Goal: Task Accomplishment & Management: Complete application form

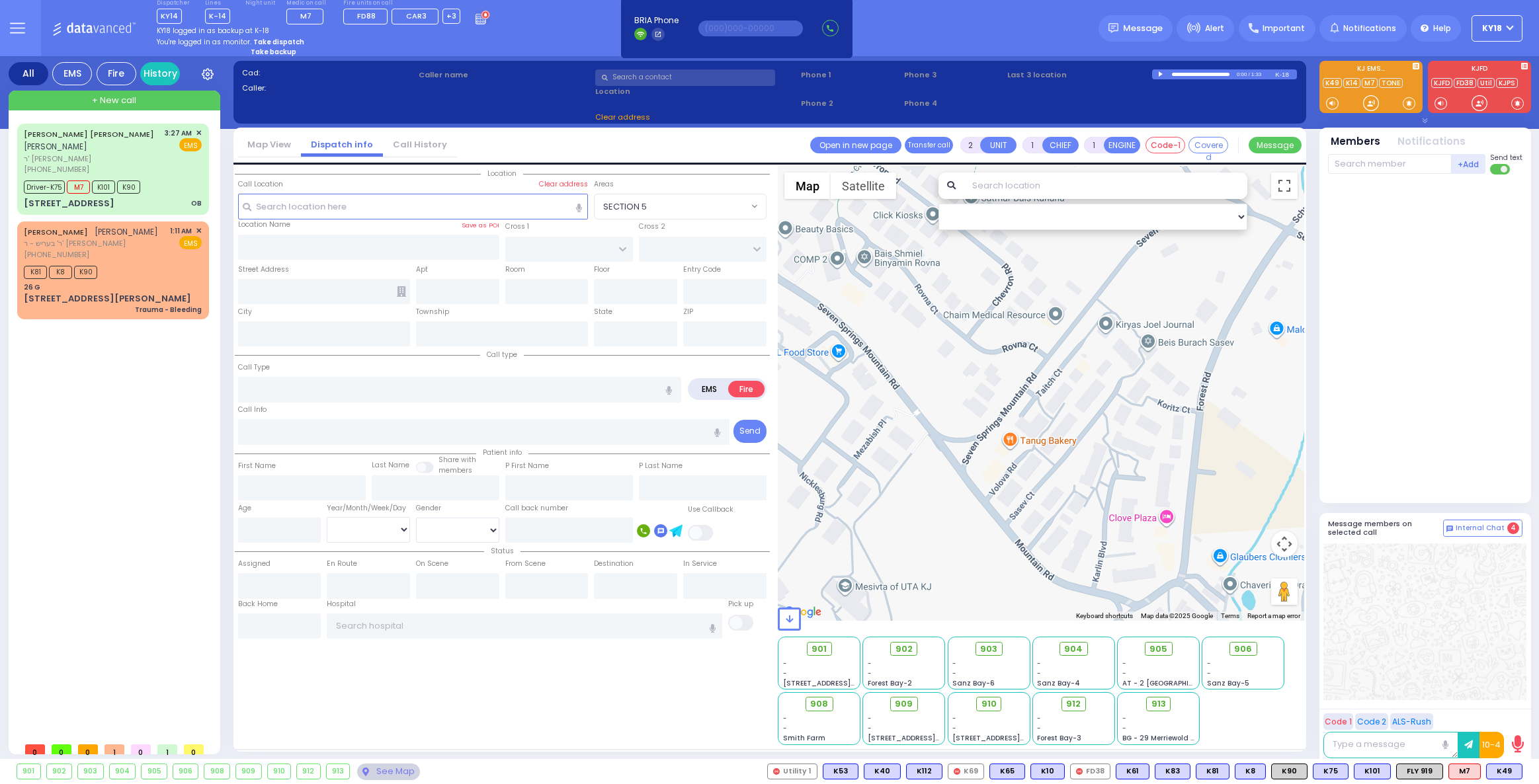
select select
click at [265, 38] on strong "Take dispatch" at bounding box center [278, 42] width 51 height 10
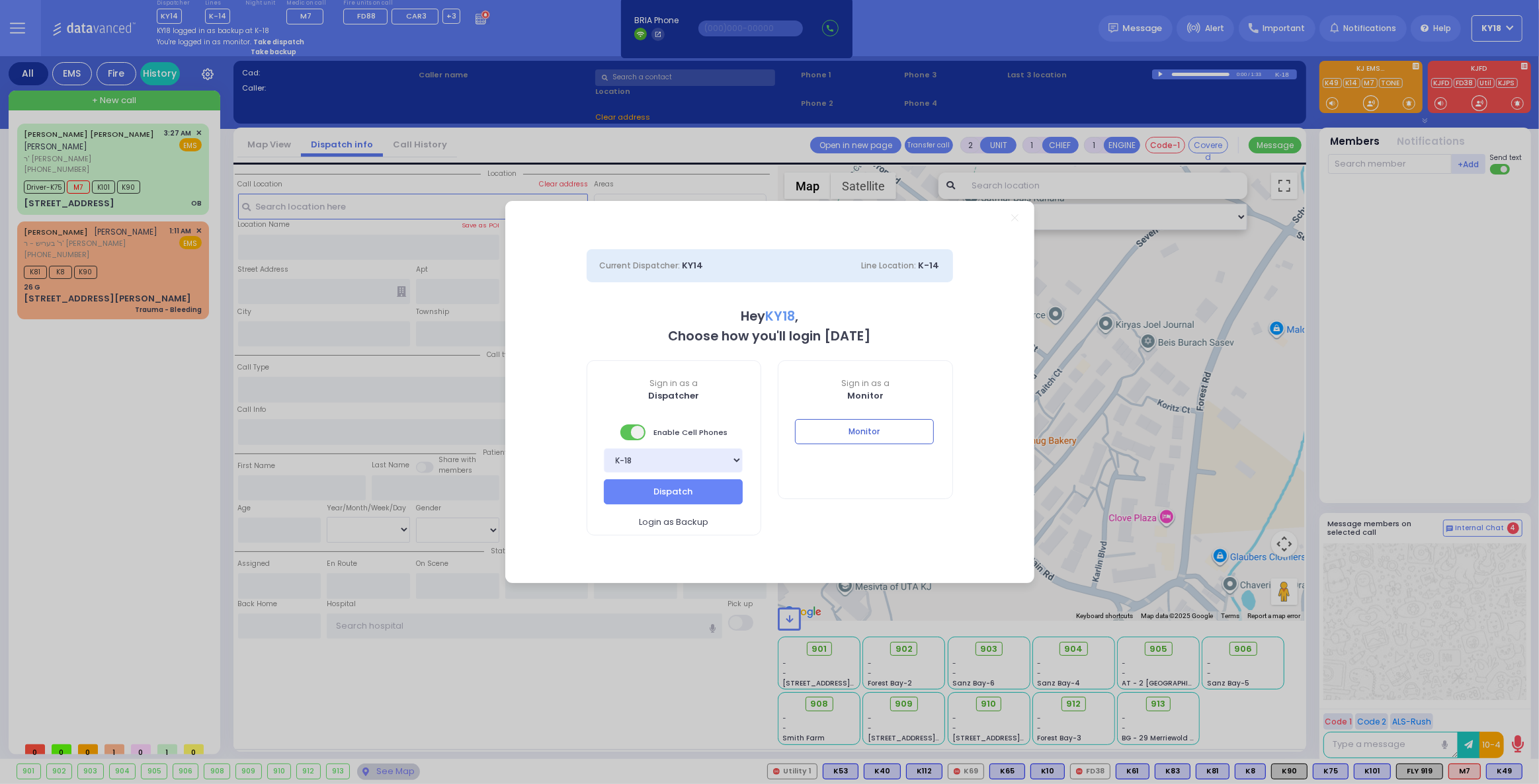
select select "4"
click at [688, 497] on button "Dispatch" at bounding box center [673, 492] width 139 height 25
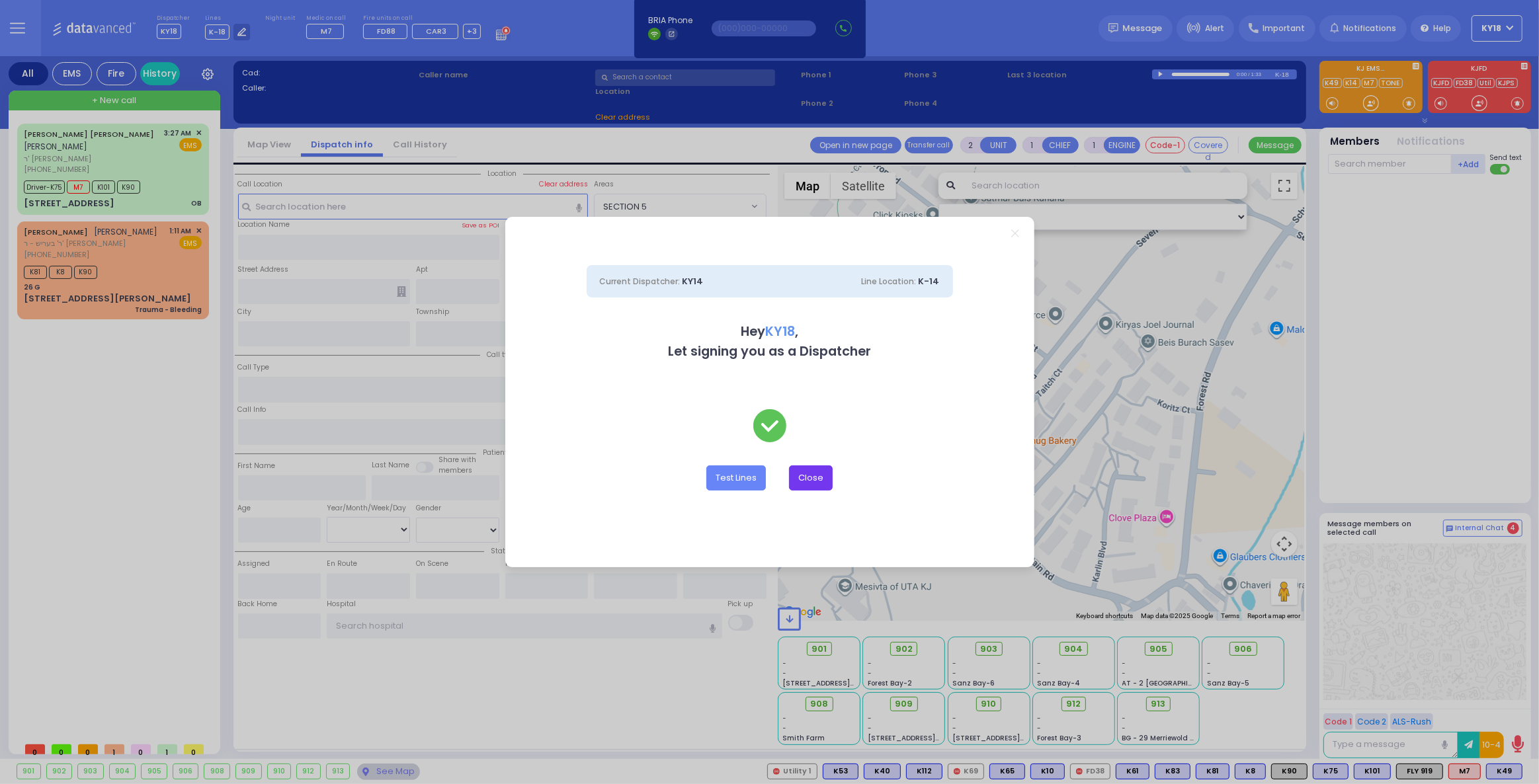
click at [824, 470] on button "Close" at bounding box center [811, 478] width 44 height 25
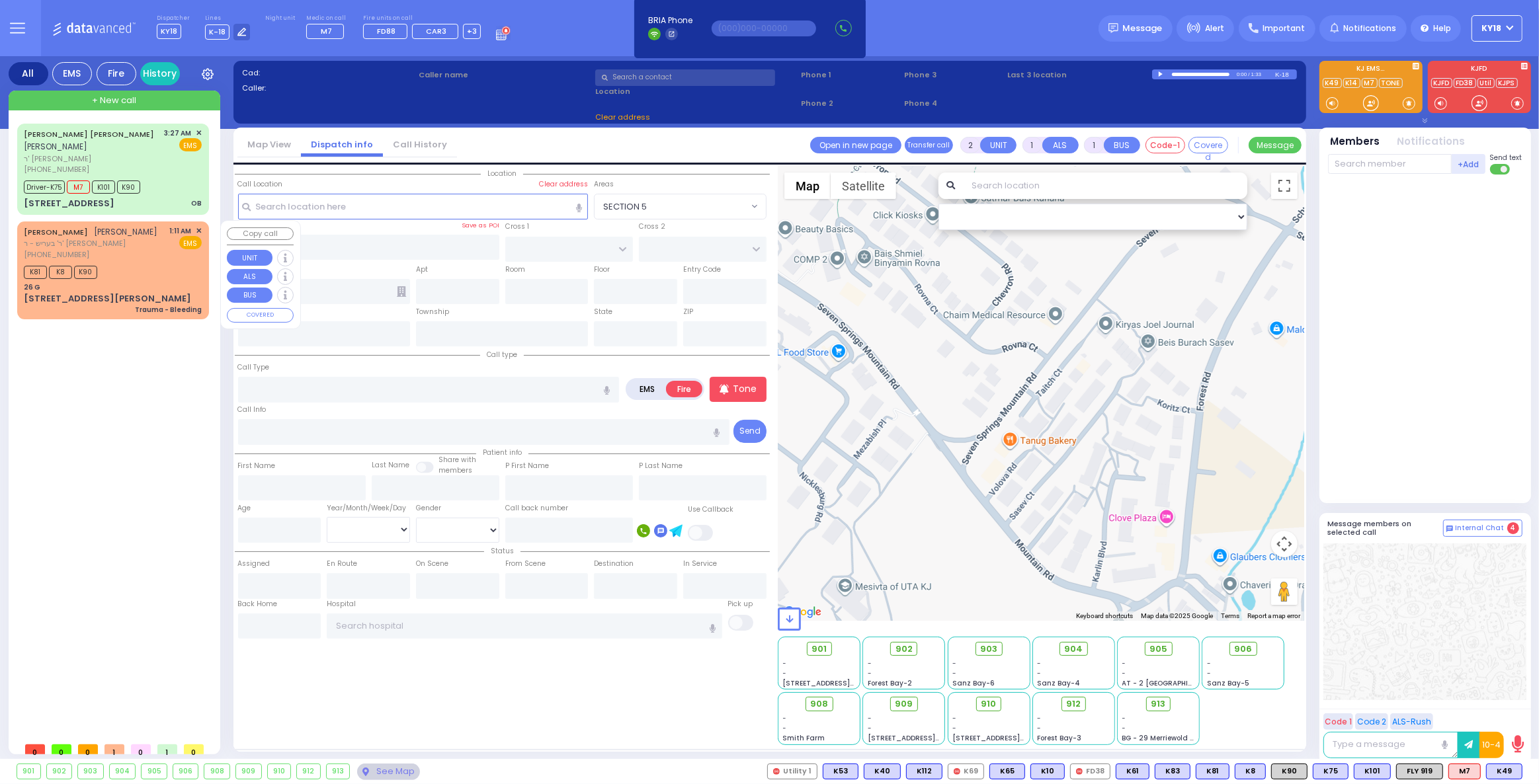
click at [170, 290] on div "26 G" at bounding box center [113, 287] width 178 height 10
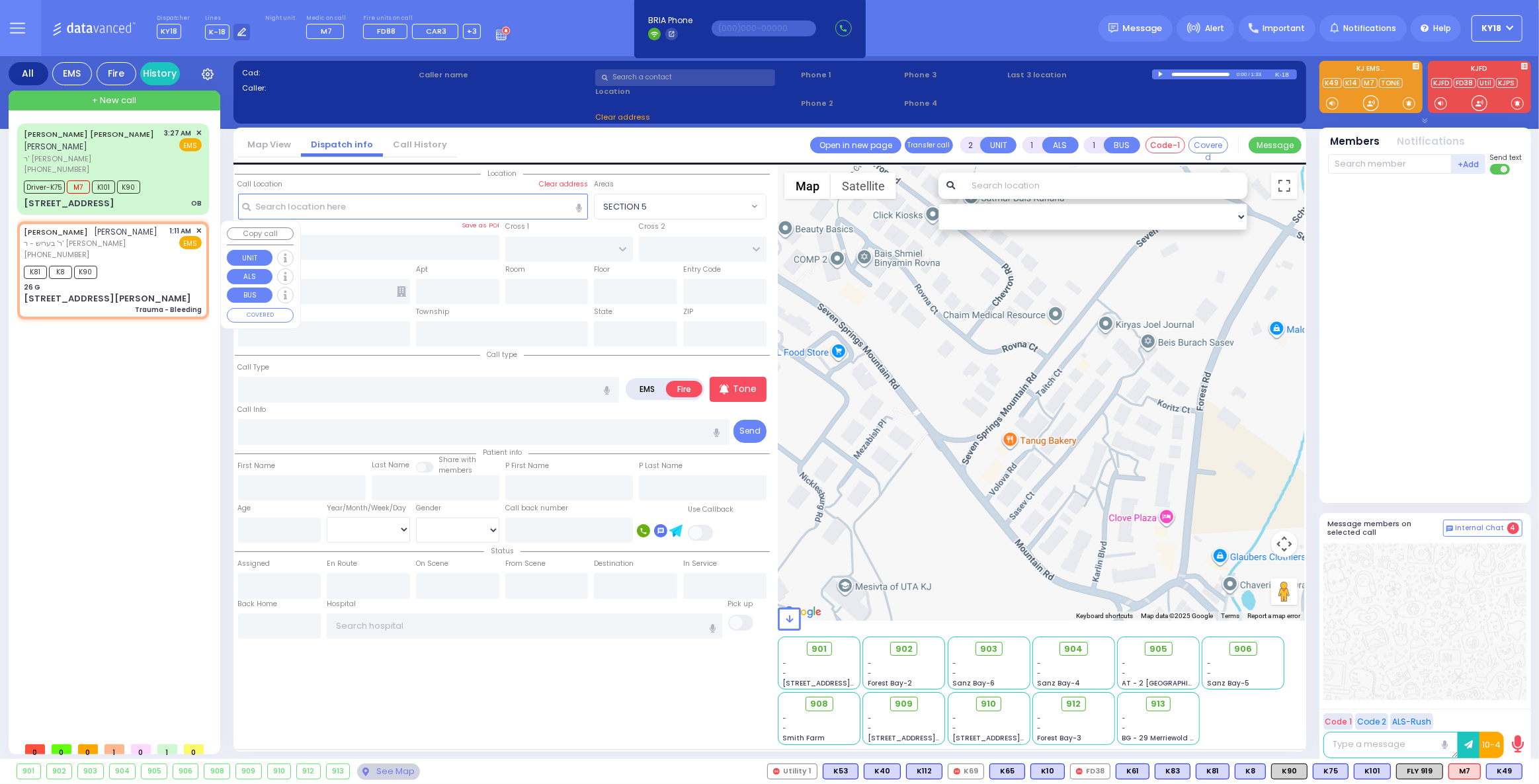
select select
type input "Trauma - Bleeding"
radio input "true"
type input "[PERSON_NAME]"
type input "LAUFER"
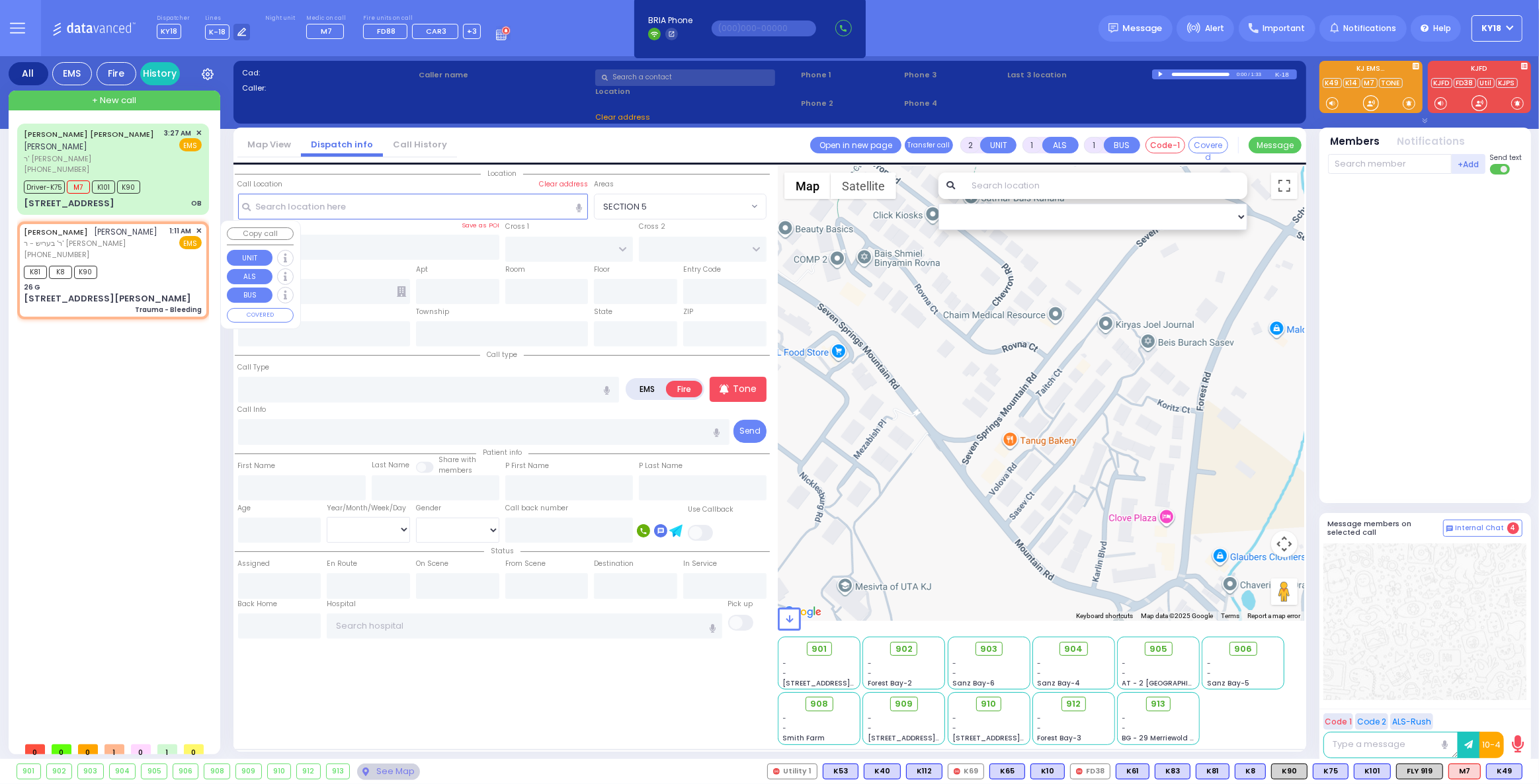
select select
type input "01:11"
type input "01:14"
type input "26 G"
type input "KAHAN DR"
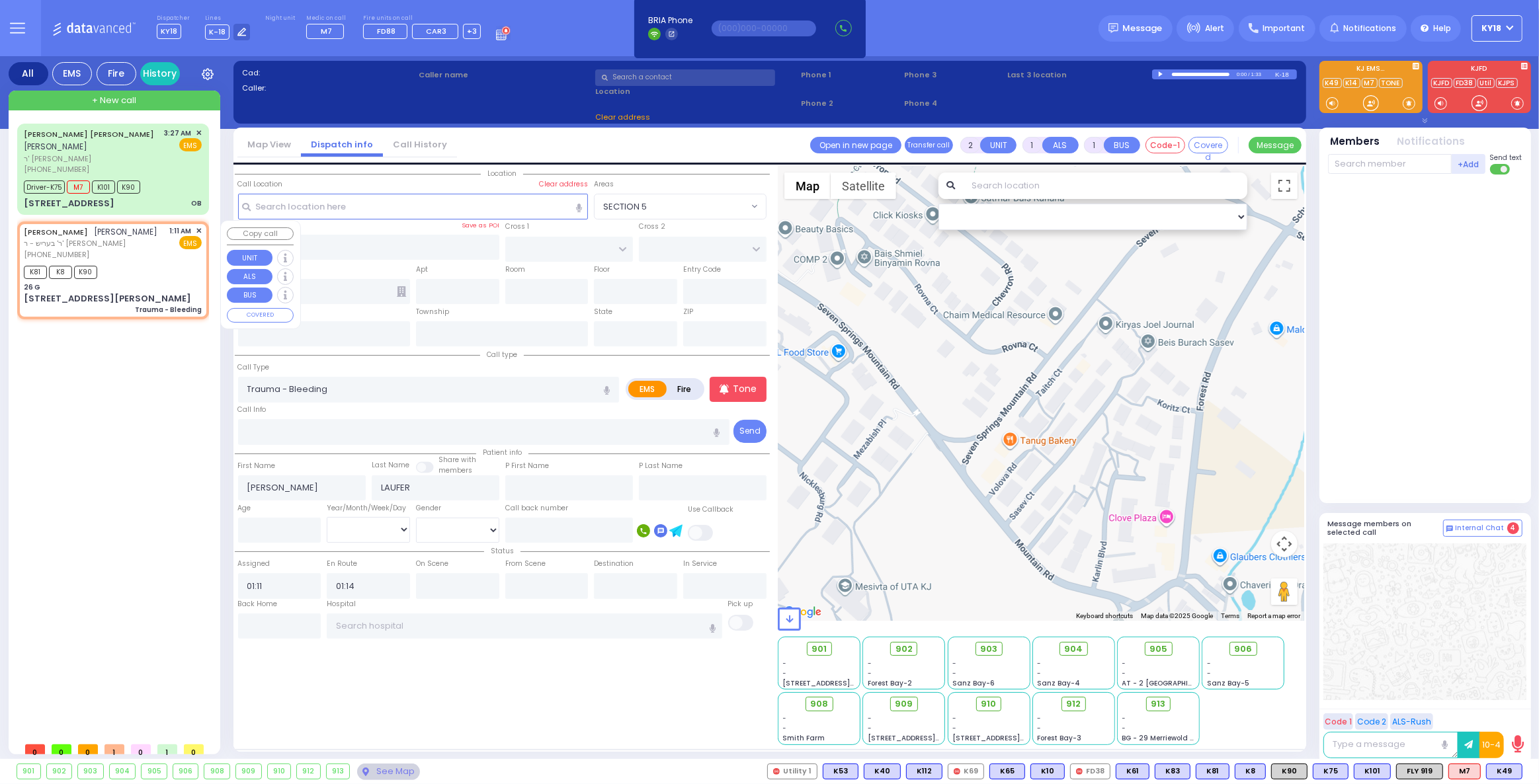
type input "MERON DR"
type input "26 [PERSON_NAME] BLVD"
type input "201"
type input "[PERSON_NAME]"
type input "[US_STATE]"
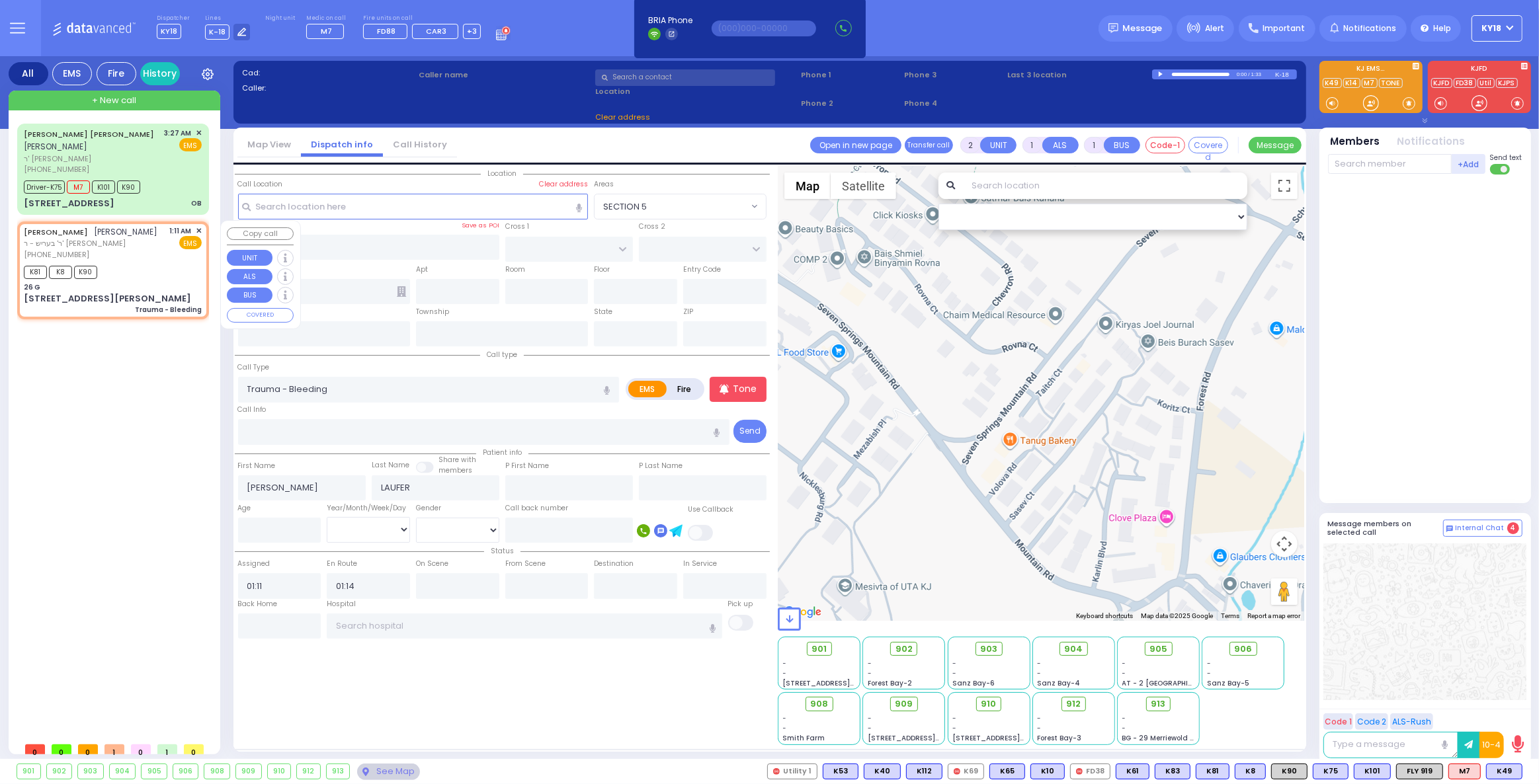
type input "10950"
select select "SECTION 4"
select select "Hatzalah Garages"
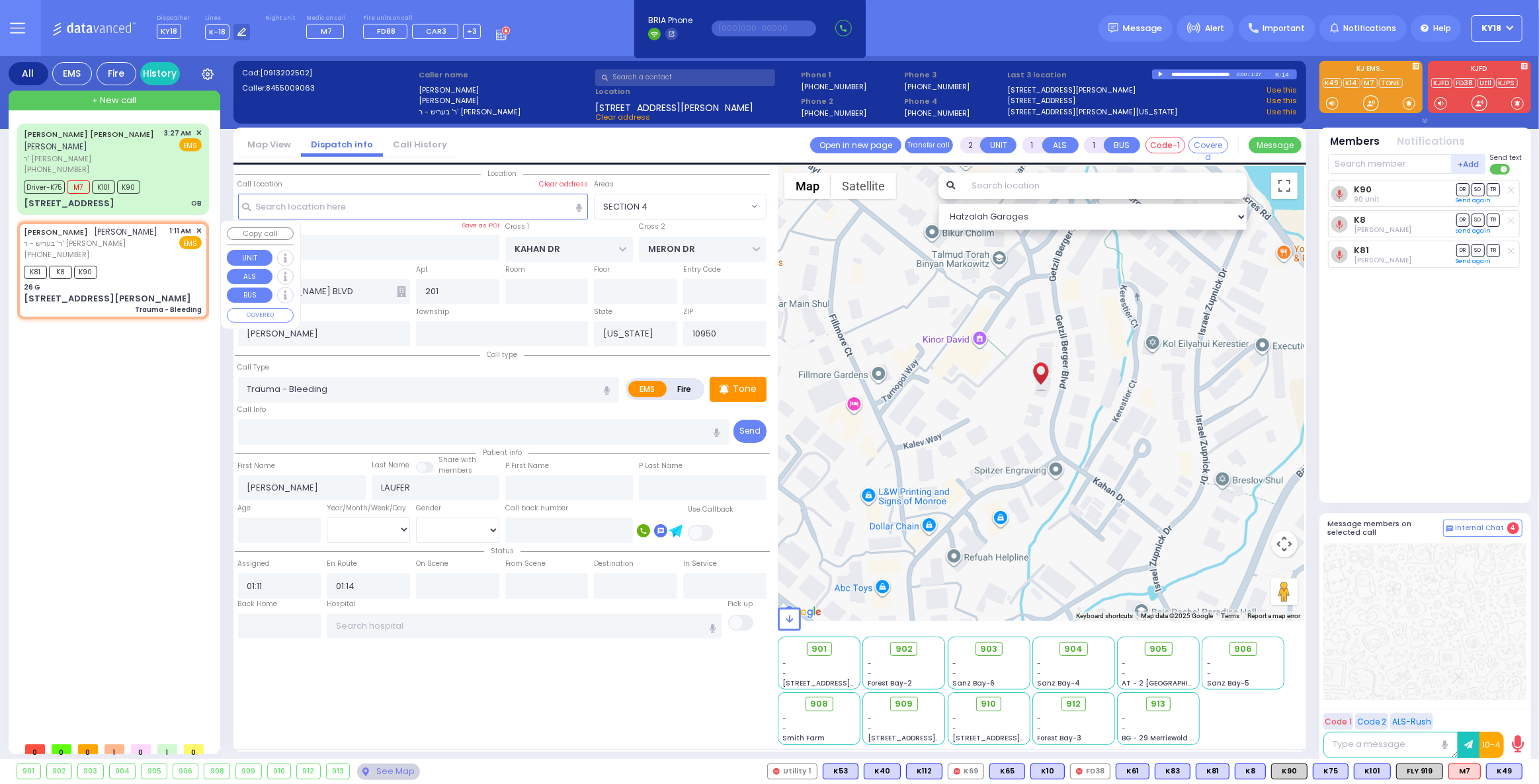
click at [199, 228] on span "✕" at bounding box center [199, 231] width 6 height 12
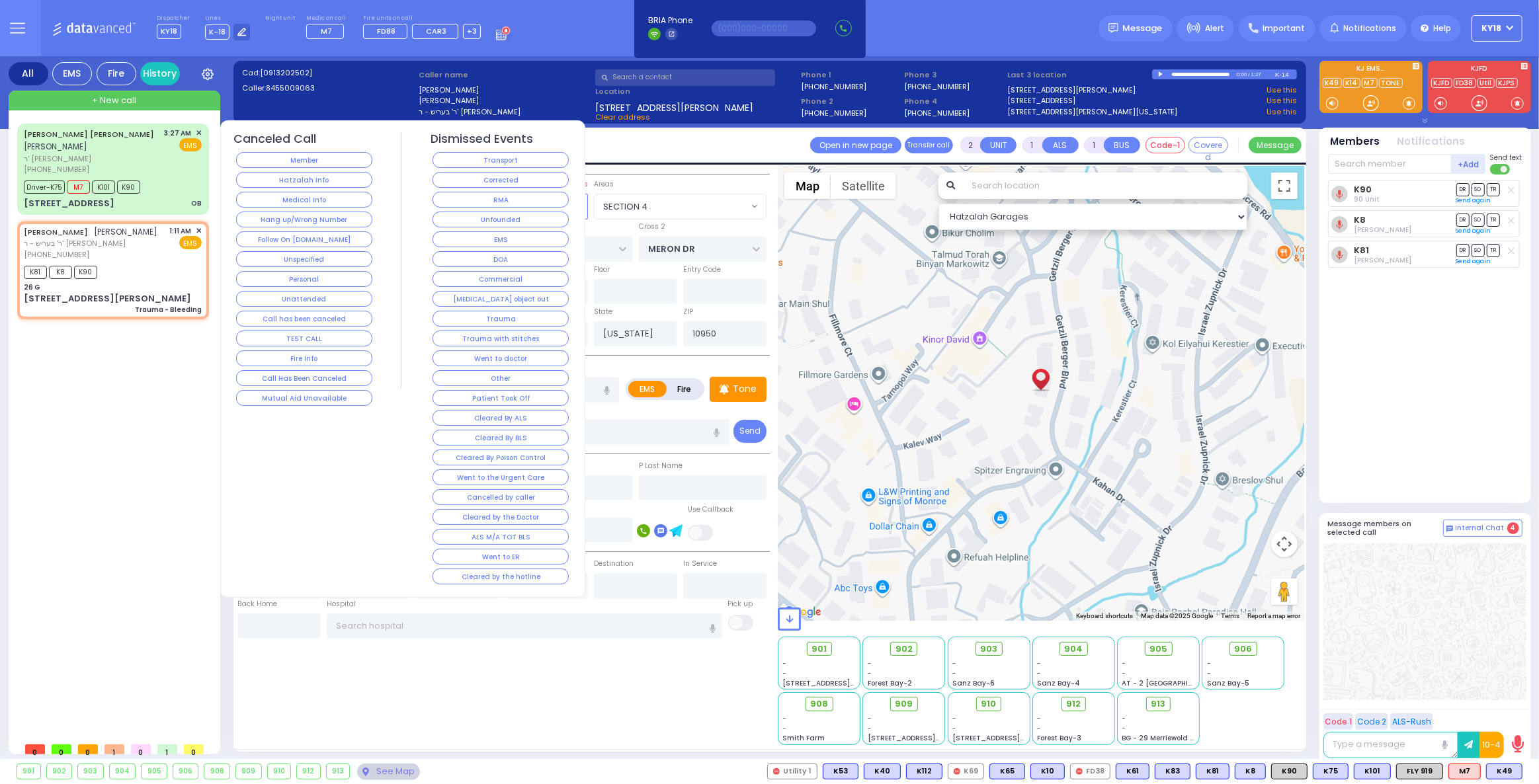
click at [450, 181] on button "Corrected" at bounding box center [501, 179] width 136 height 16
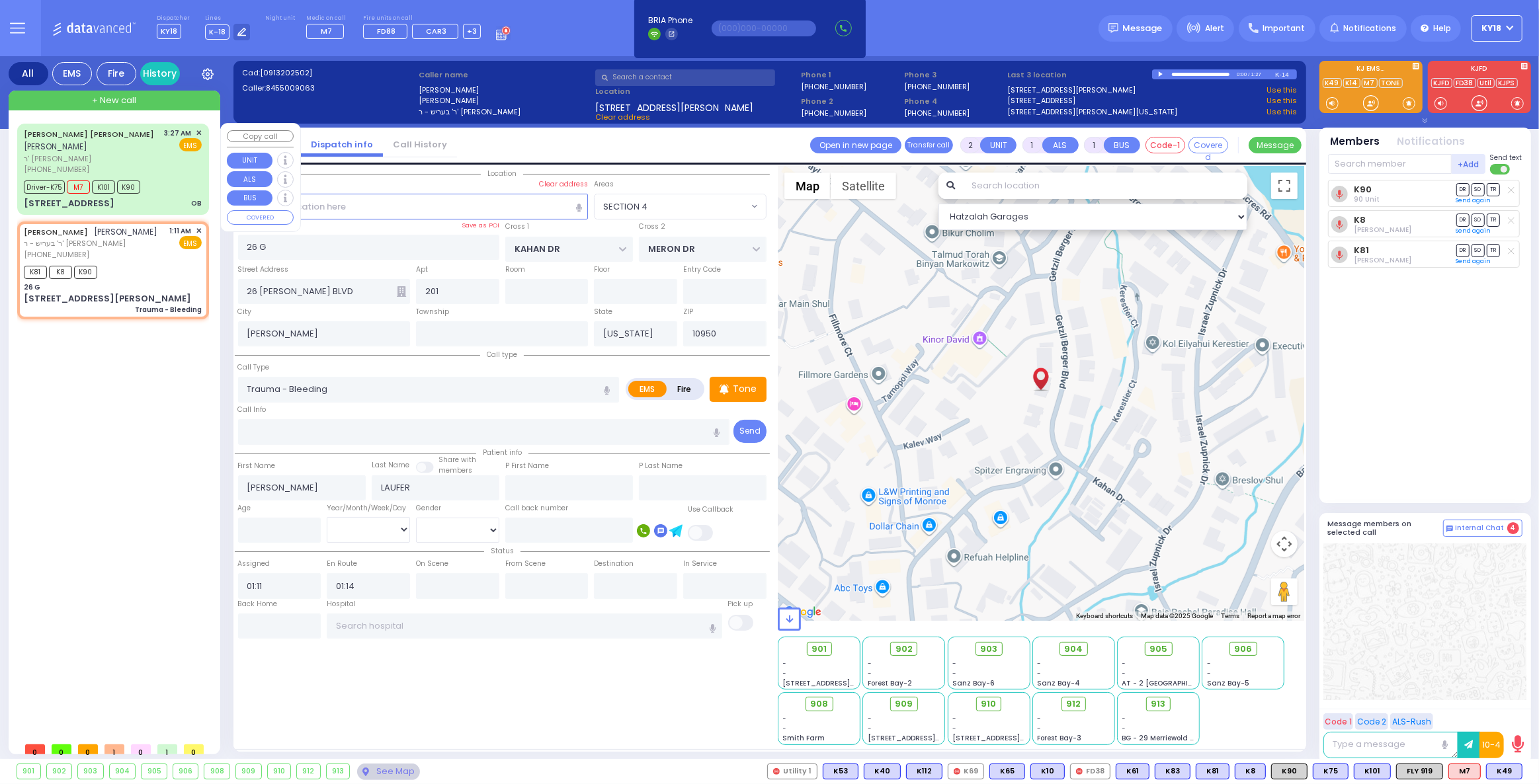
select select
radio input "true"
select select
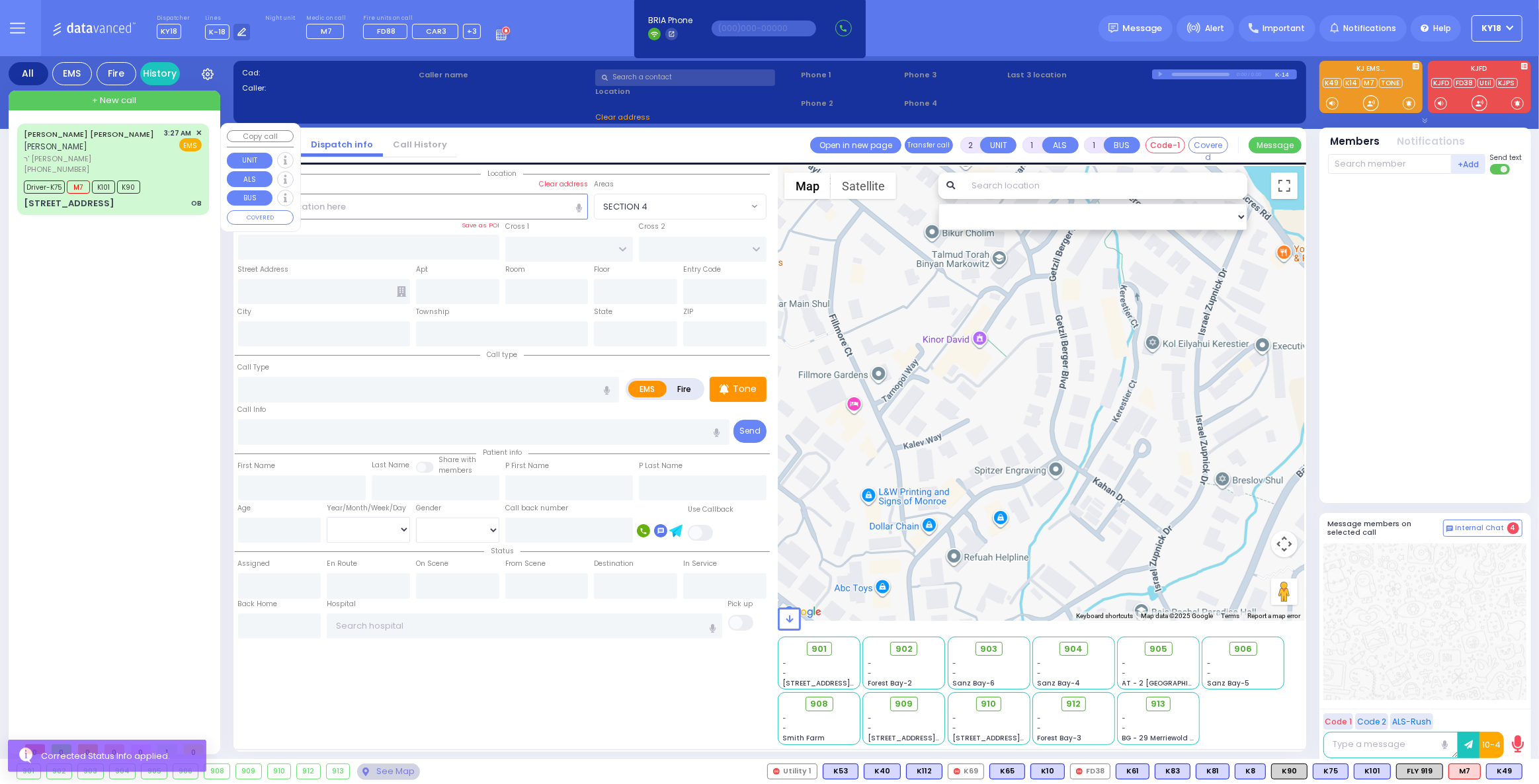
click at [183, 163] on div "3:27 AM ✕ EMS" at bounding box center [183, 151] width 37 height 47
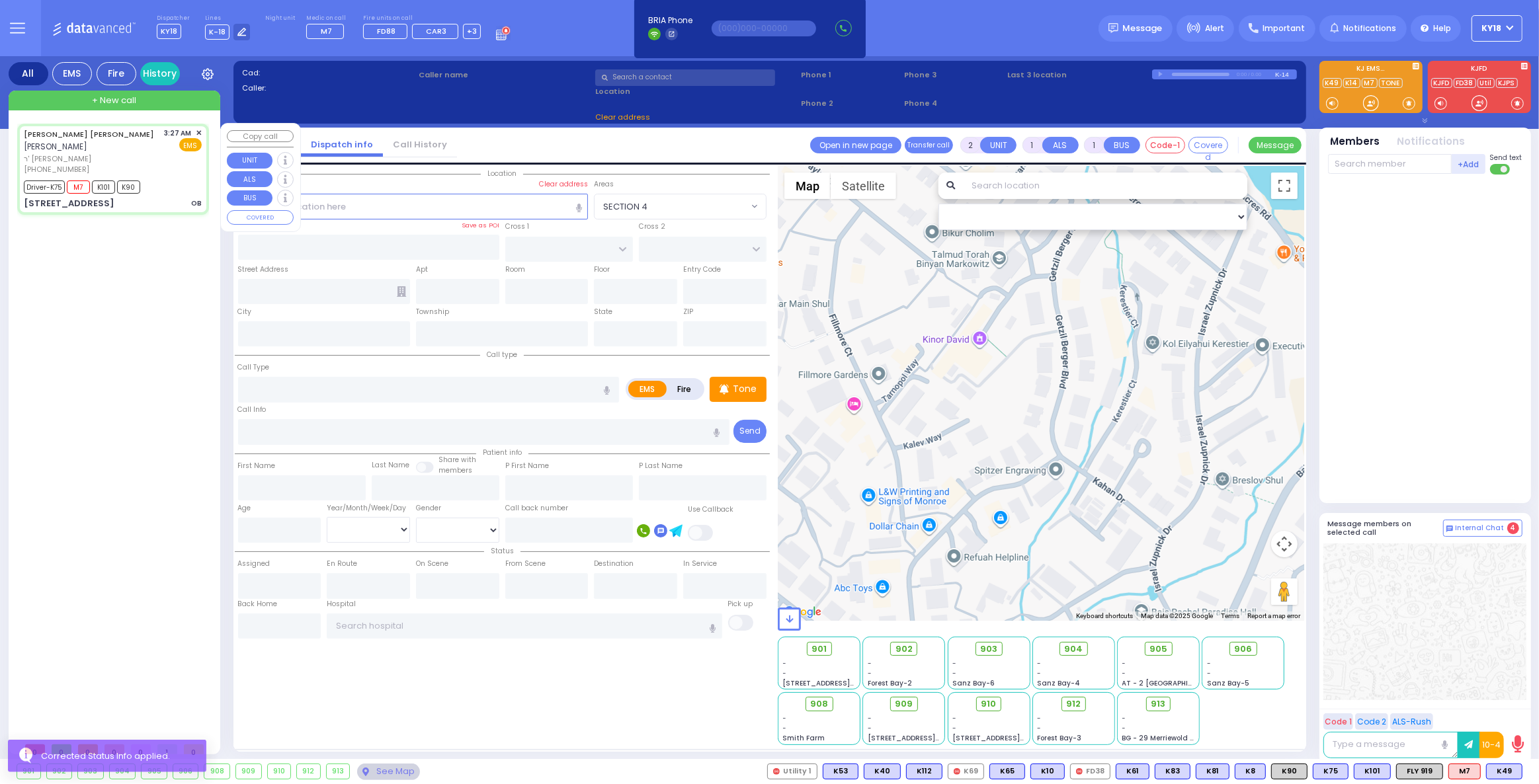
type input "6"
select select
type input "OB"
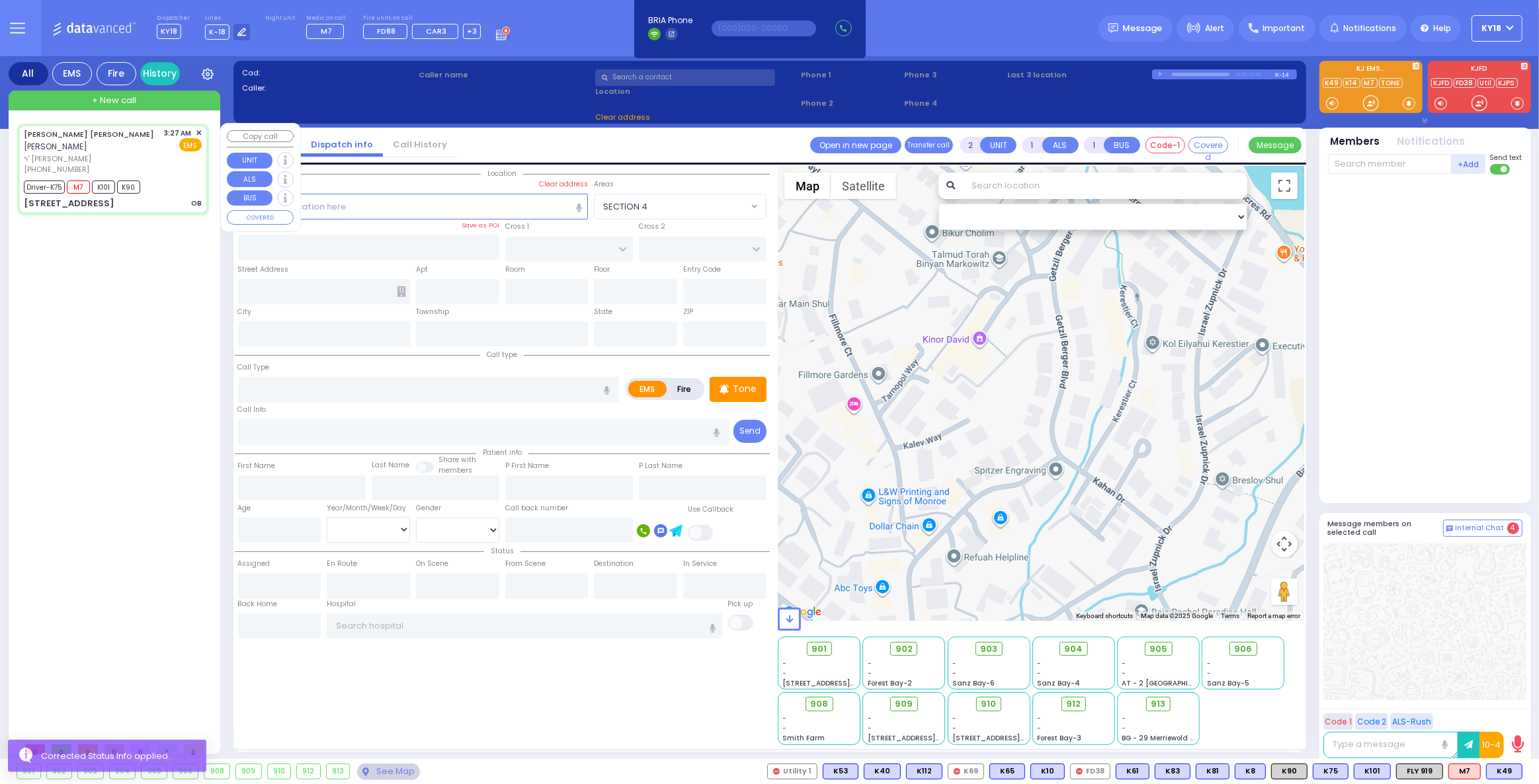
radio input "true"
type input "[PERSON_NAME]"
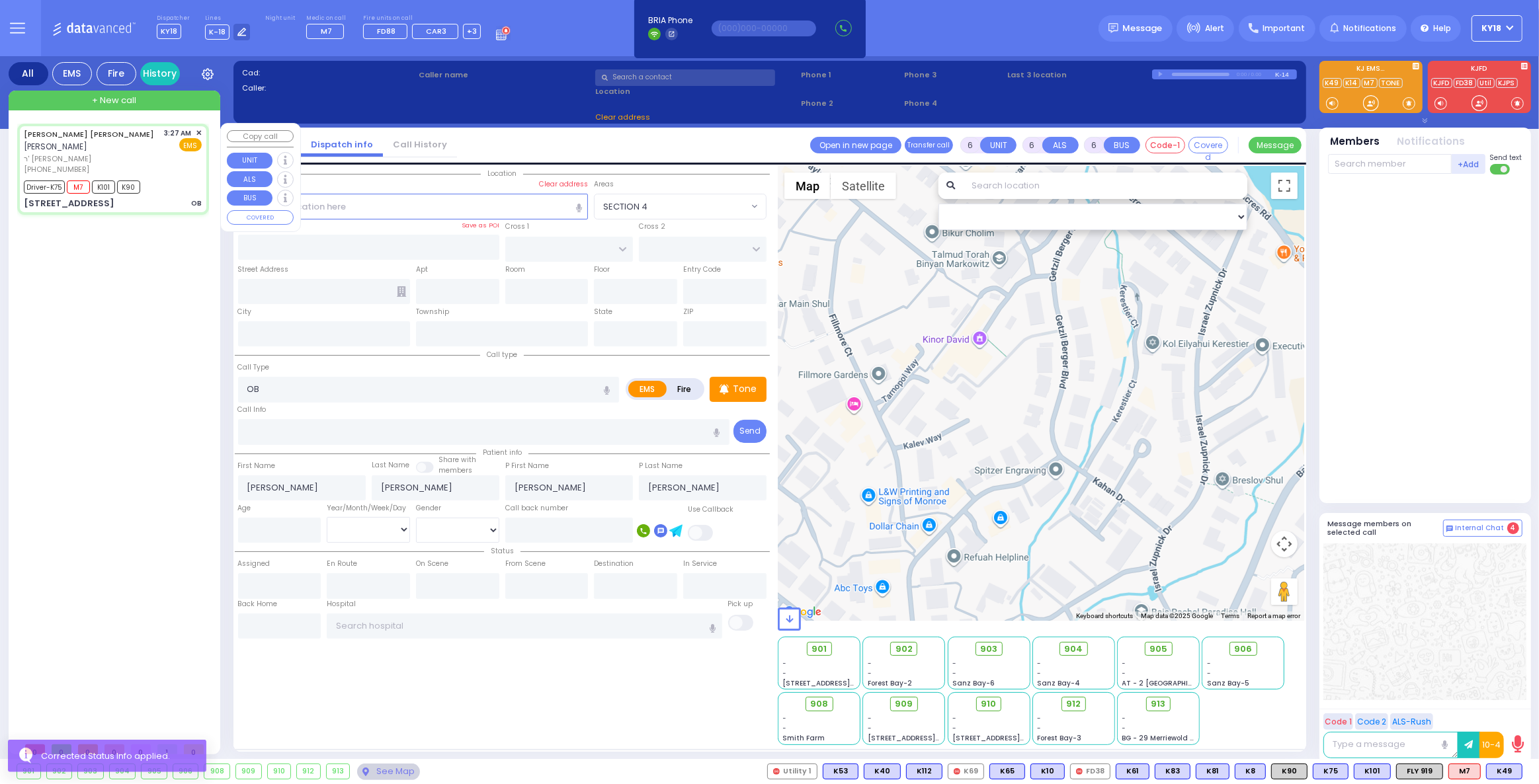
type input "32"
select select "Year"
select select "[DEMOGRAPHIC_DATA]"
type input "03:27"
type input "03:29"
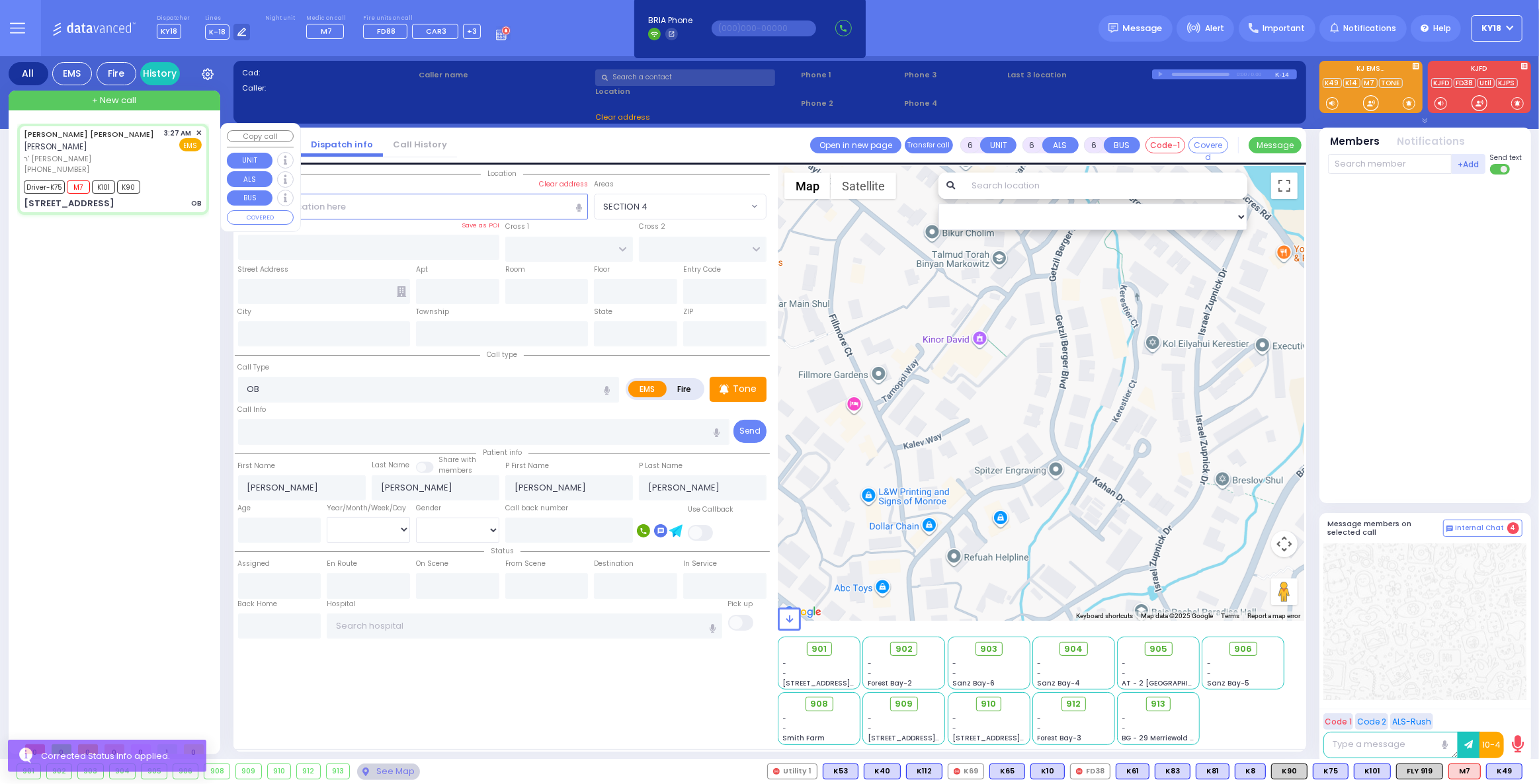
type input "03:33"
type input "03:40"
type input "04:05"
type input "04:50"
type input "[GEOGRAPHIC_DATA] [STREET_ADDRESS][GEOGRAPHIC_DATA] Suffern"
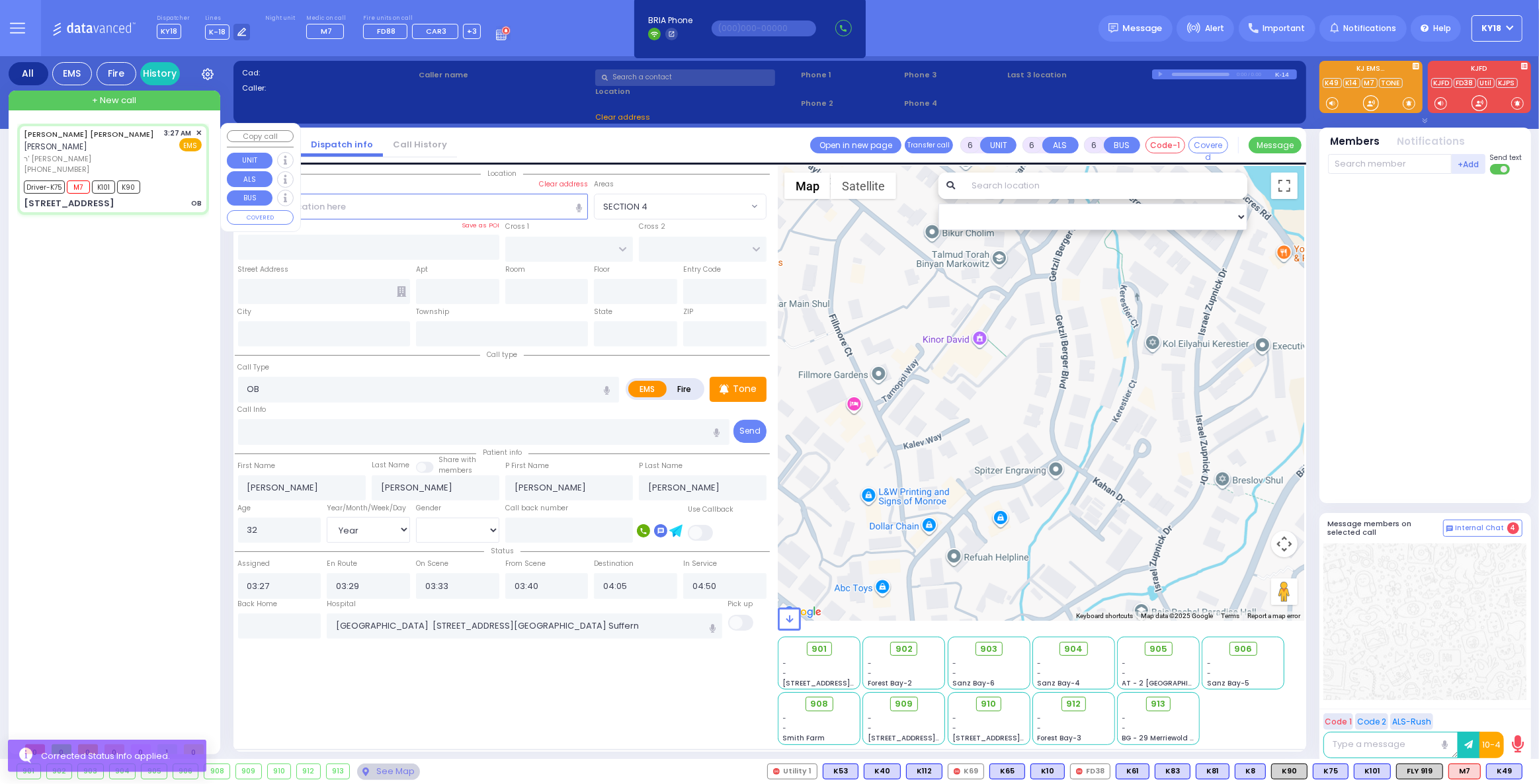
type input "[PERSON_NAME] BLVD"
type input "SCHUNNEMUNK RD"
type input "[STREET_ADDRESS]"
type input "302"
type input "[PERSON_NAME]"
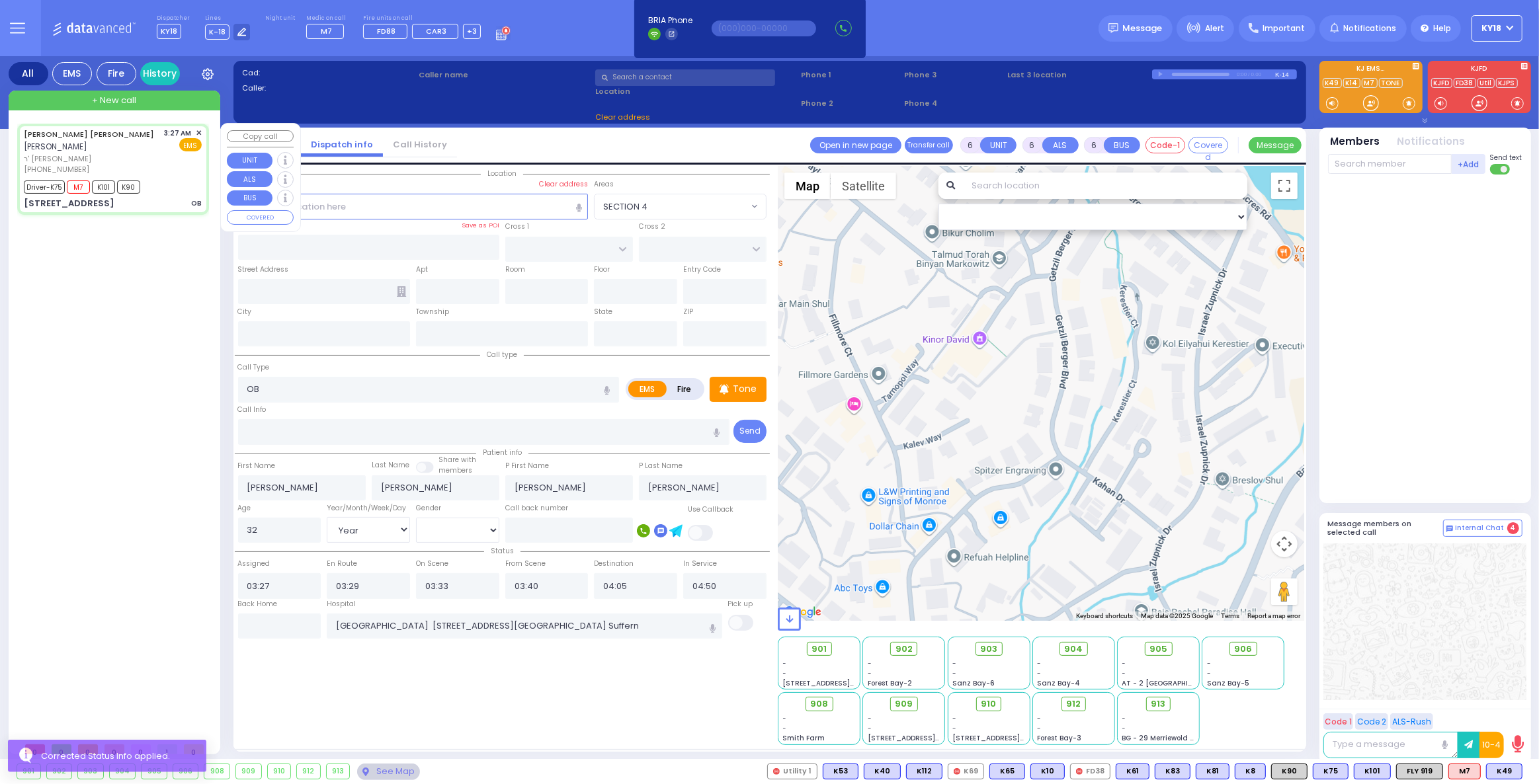
type input "[US_STATE]"
type input "10950"
select select "Hatzalah Garages"
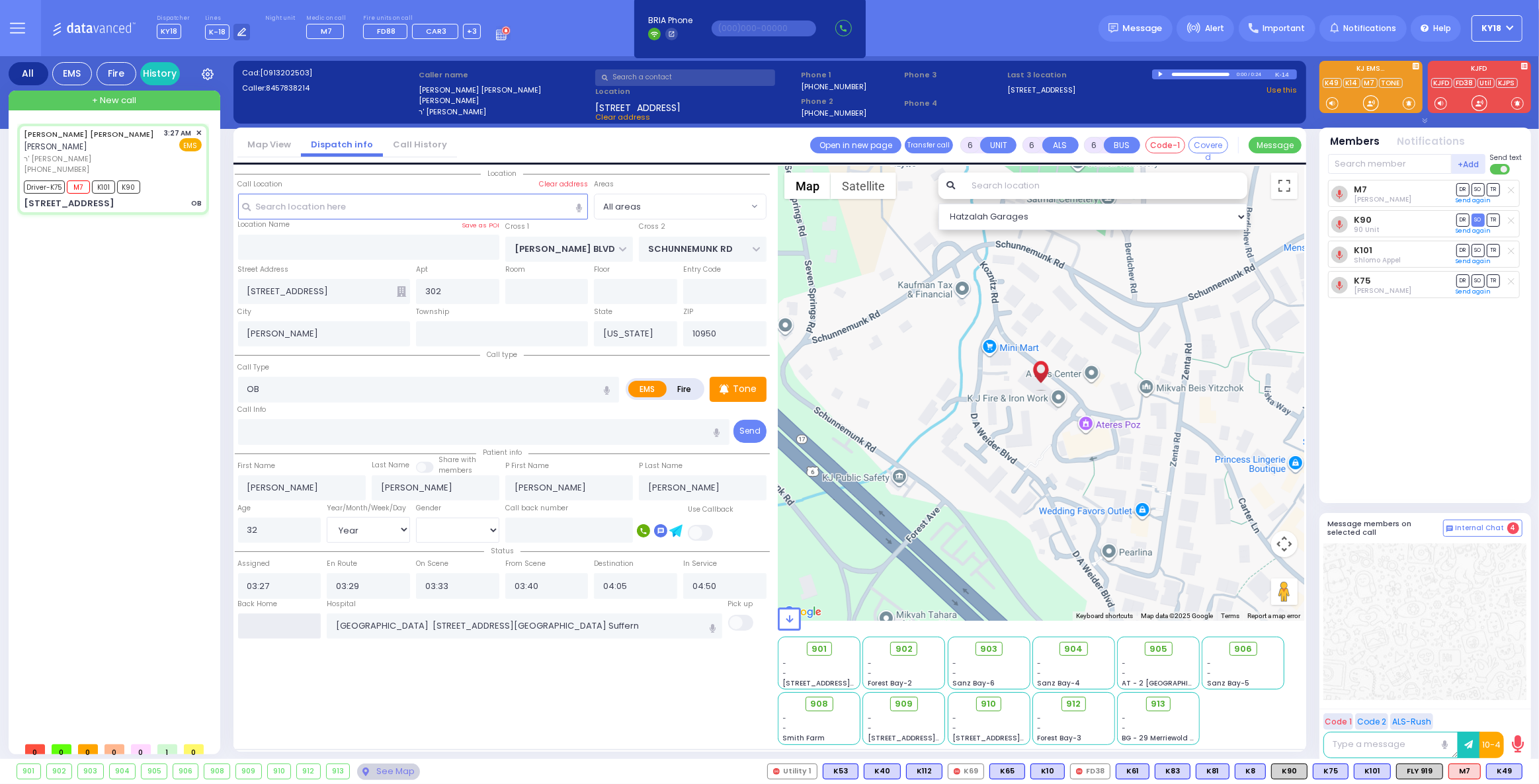
drag, startPoint x: 284, startPoint y: 637, endPoint x: 290, endPoint y: 633, distance: 7.2
click at [290, 633] on div "Location" at bounding box center [503, 455] width 535 height 579
click at [288, 633] on input "text" at bounding box center [280, 626] width 83 height 25
click at [290, 630] on input "text" at bounding box center [280, 626] width 83 height 25
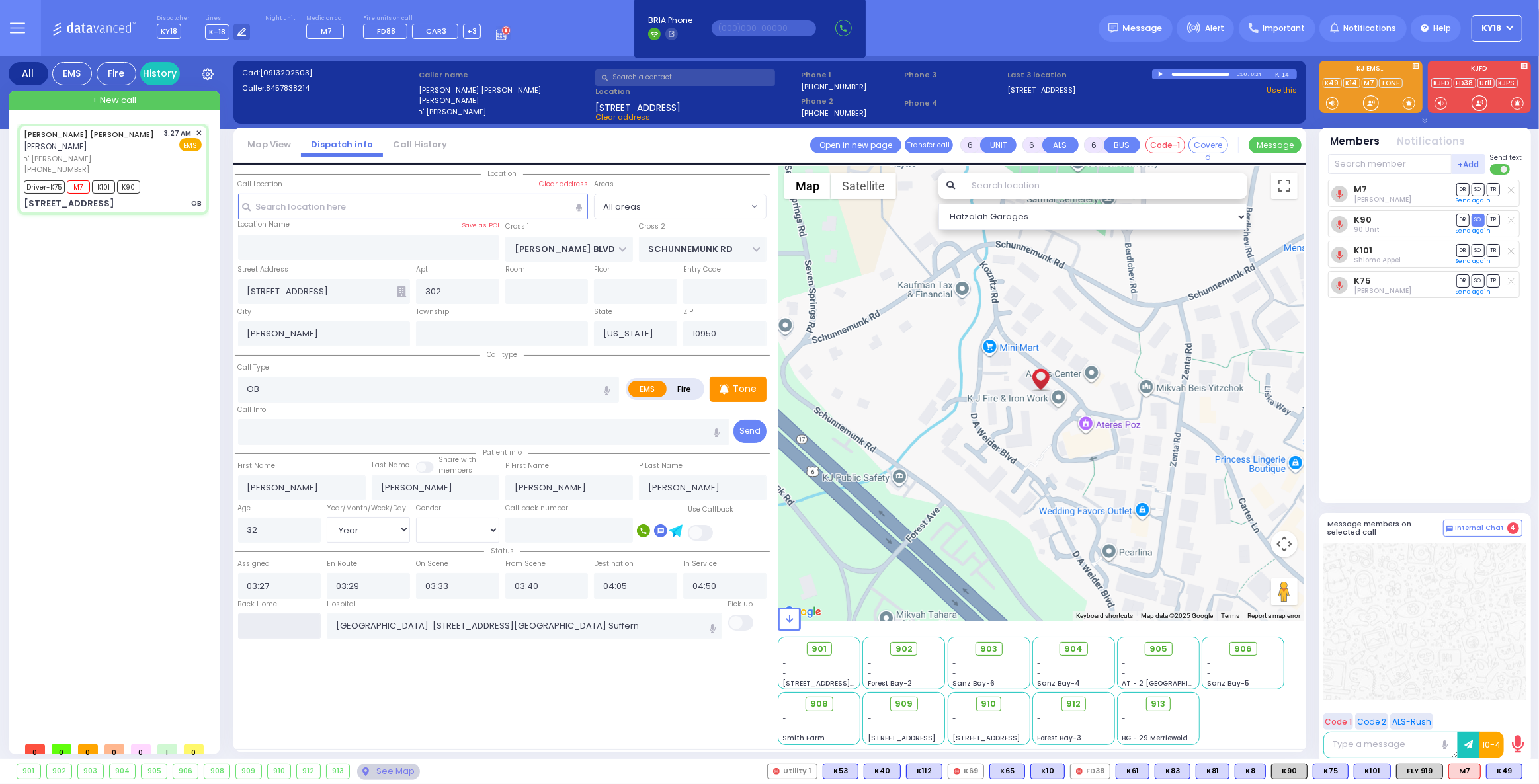
click at [290, 630] on input "text" at bounding box center [280, 626] width 83 height 25
type input "06:23"
select select
radio input "true"
select select
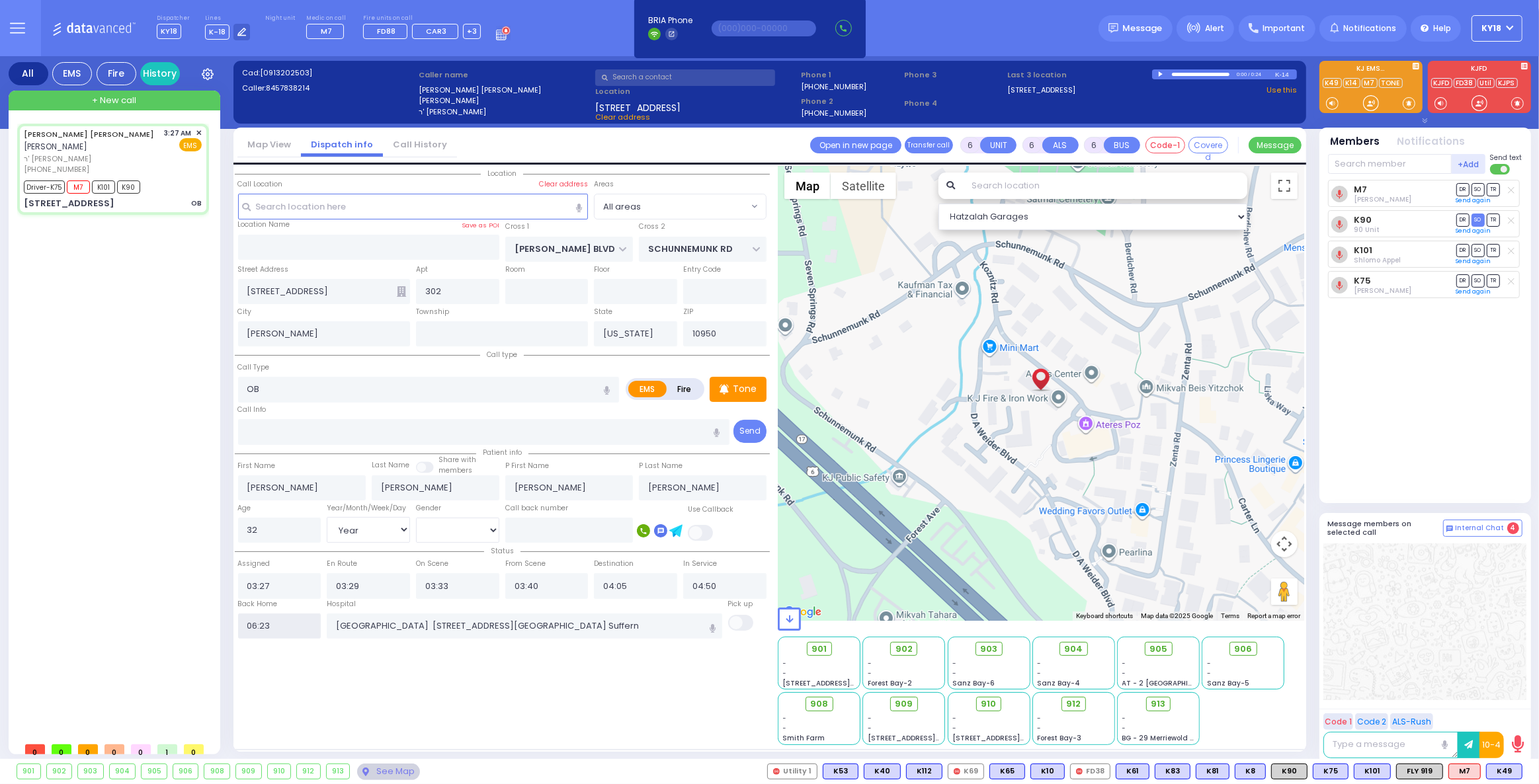
select select
